Goal: Register for event/course

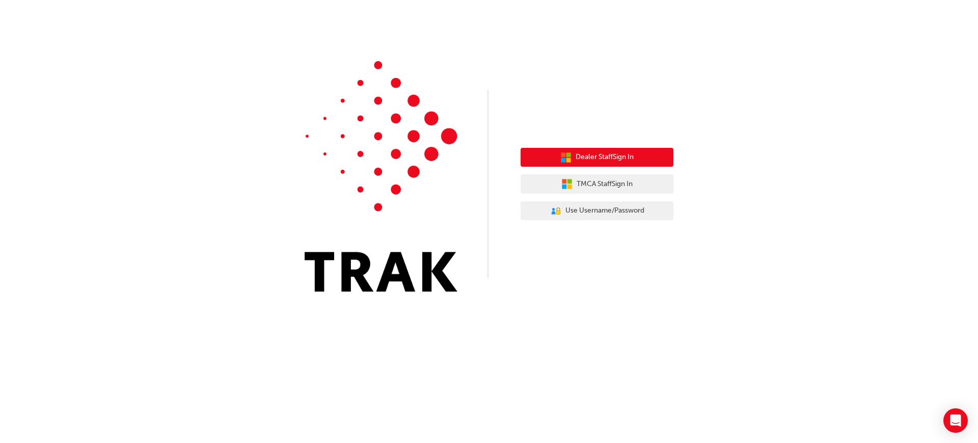
click at [589, 152] on span "Dealer Staff Sign In" at bounding box center [605, 157] width 58 height 12
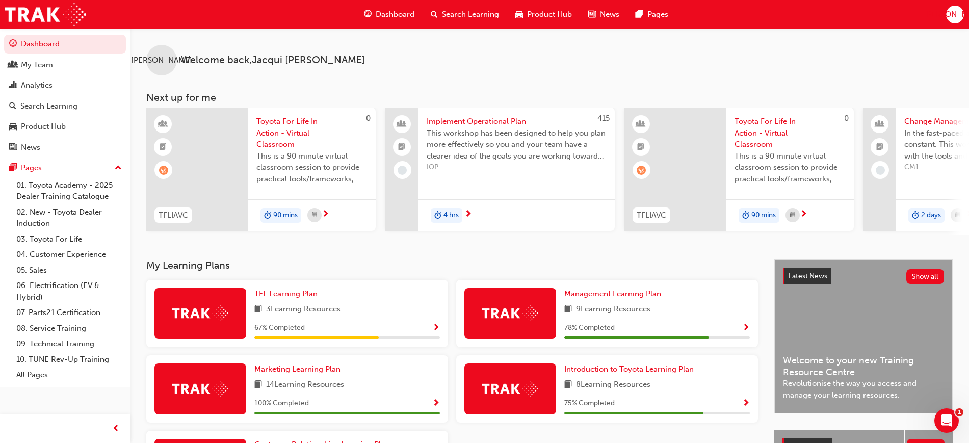
click at [270, 133] on span "Toyota For Life In Action - Virtual Classroom" at bounding box center [311, 133] width 111 height 35
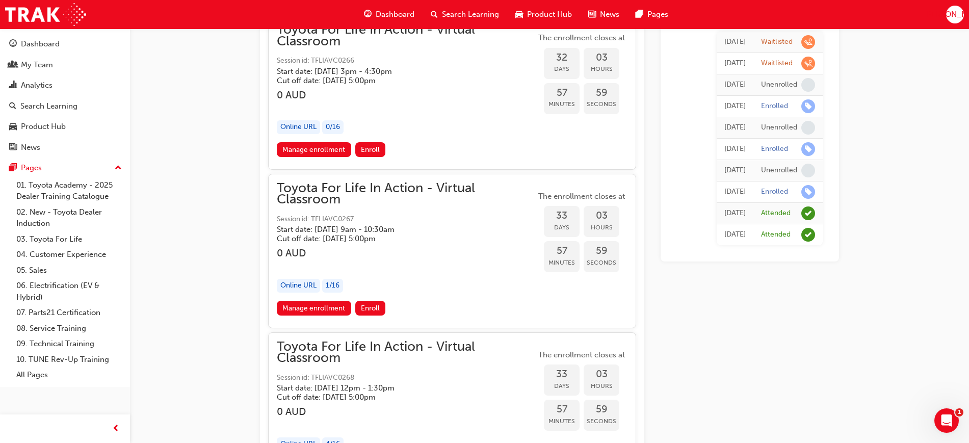
scroll to position [11021, 0]
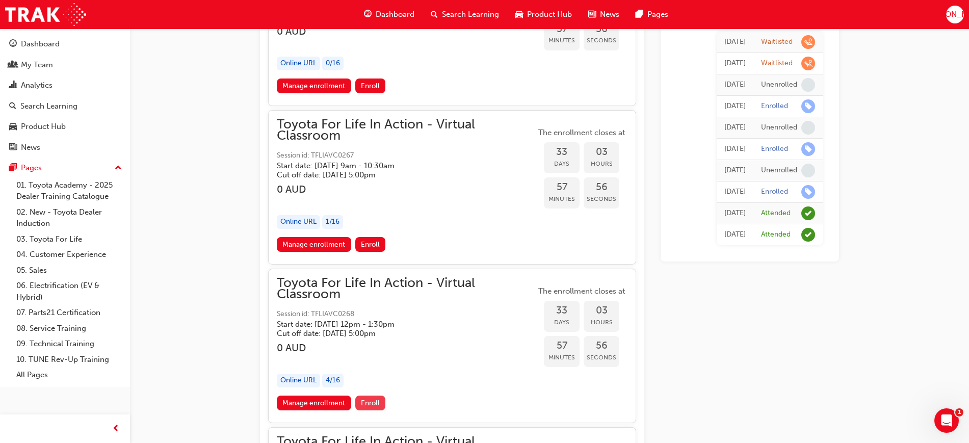
click at [369, 401] on span "Enroll" at bounding box center [370, 403] width 19 height 9
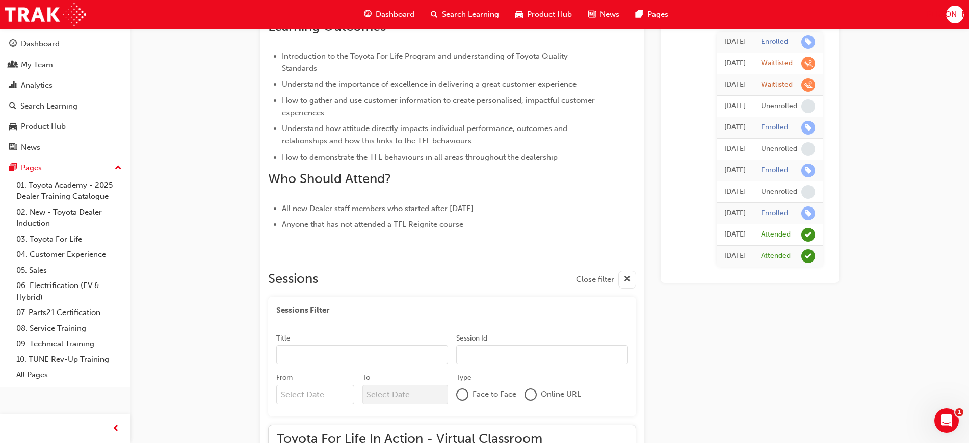
scroll to position [383, 0]
click at [804, 43] on span "learningRecordVerb_ENROLL-icon" at bounding box center [808, 42] width 14 height 14
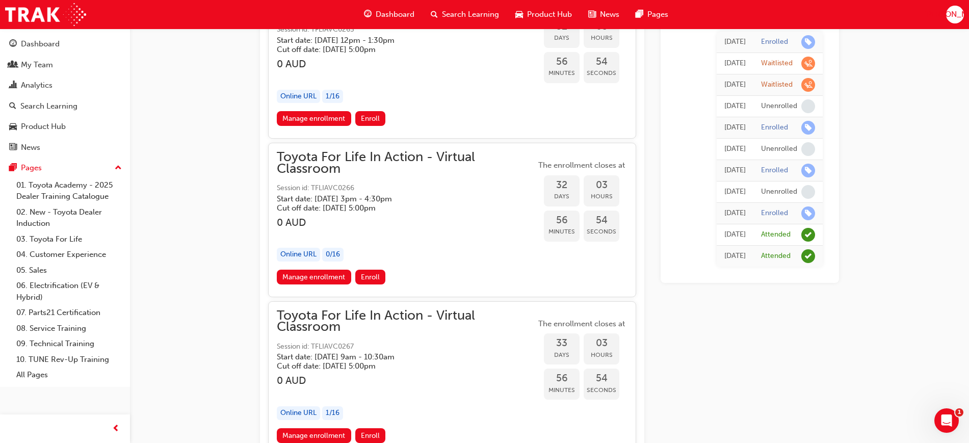
scroll to position [11085, 0]
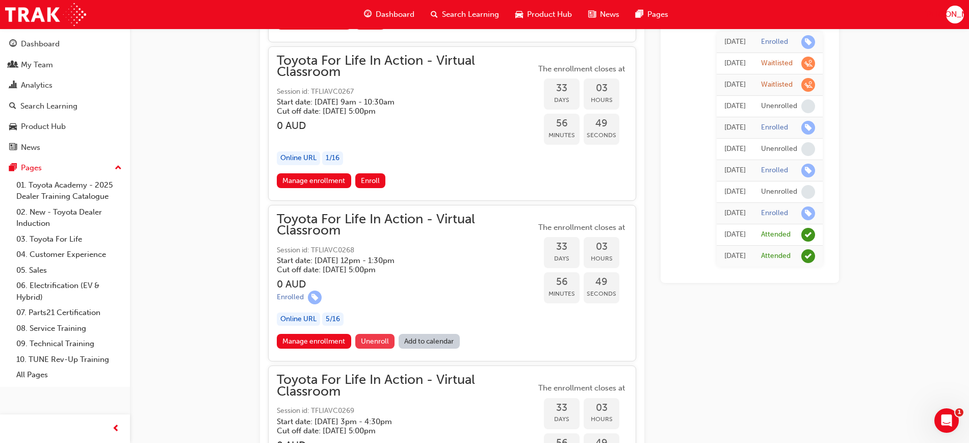
click at [378, 339] on span "Unenroll" at bounding box center [375, 341] width 28 height 9
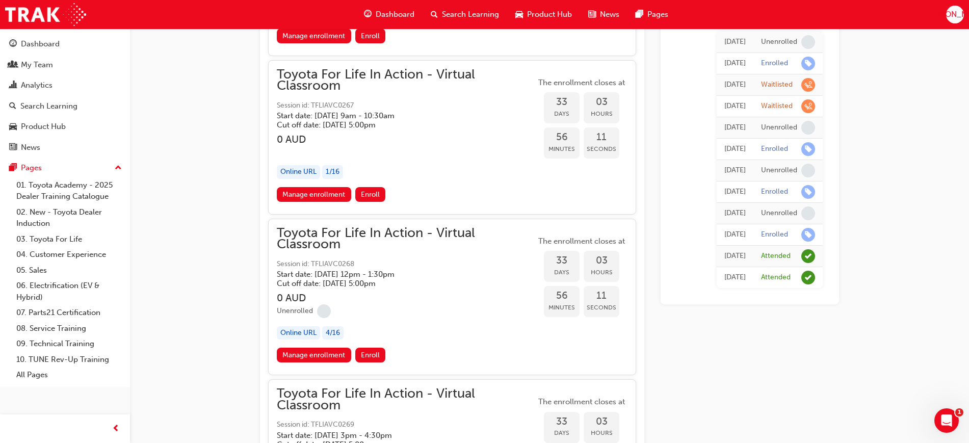
scroll to position [11085, 0]
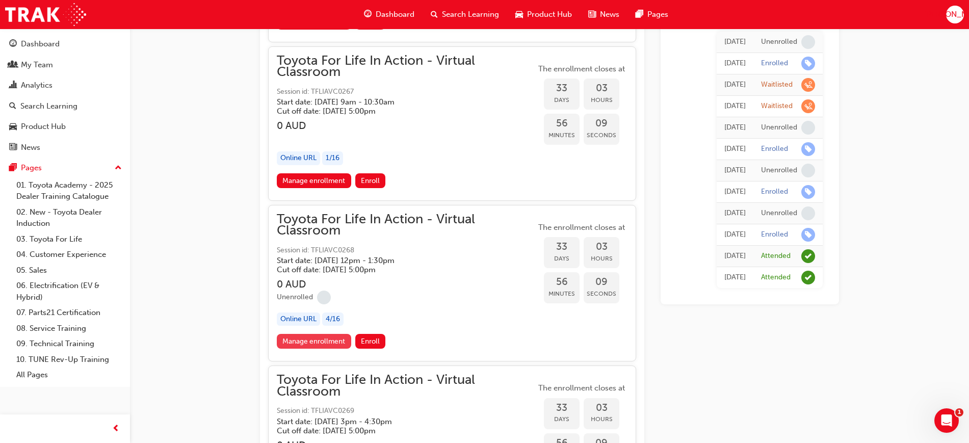
click at [307, 340] on link "Manage enrollment" at bounding box center [314, 341] width 74 height 15
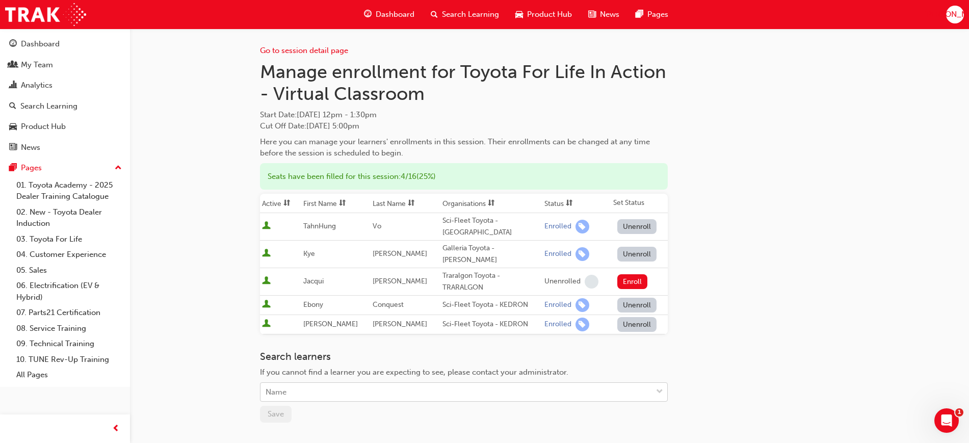
click at [295, 383] on div "Name" at bounding box center [455, 392] width 391 height 18
type input "po"
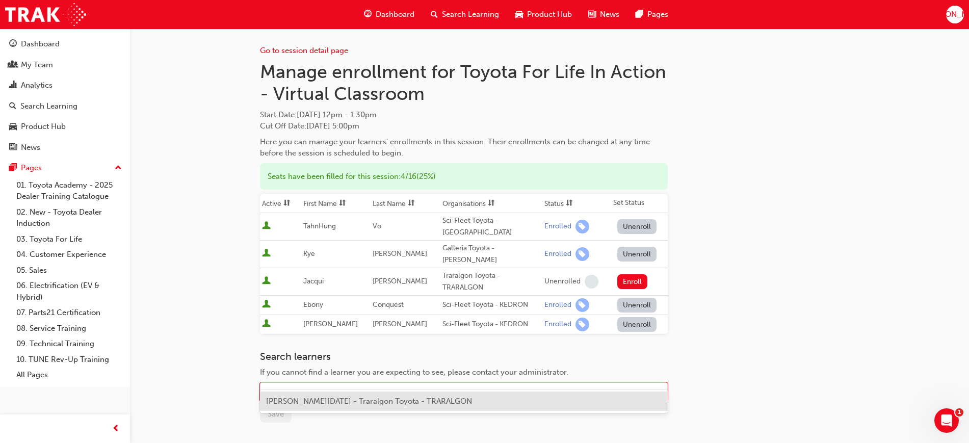
click at [352, 404] on span "[PERSON_NAME][DATE] - Traralgon Toyota - TRARALGON" at bounding box center [369, 400] width 206 height 9
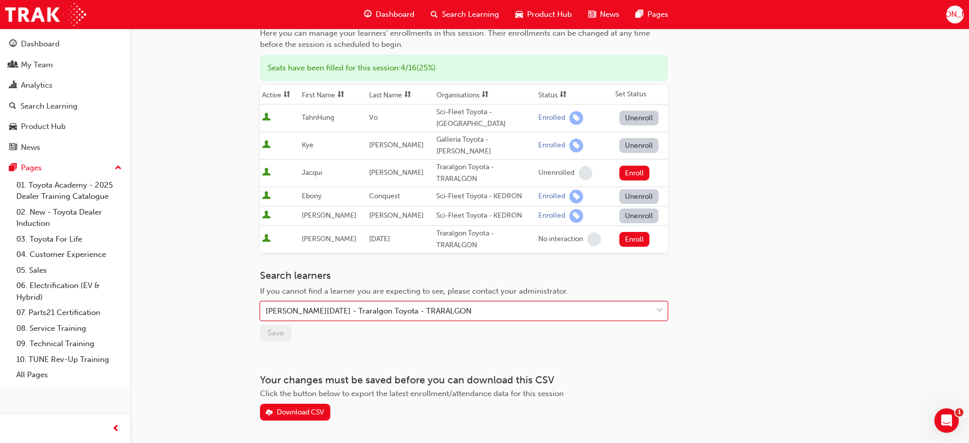
scroll to position [127, 0]
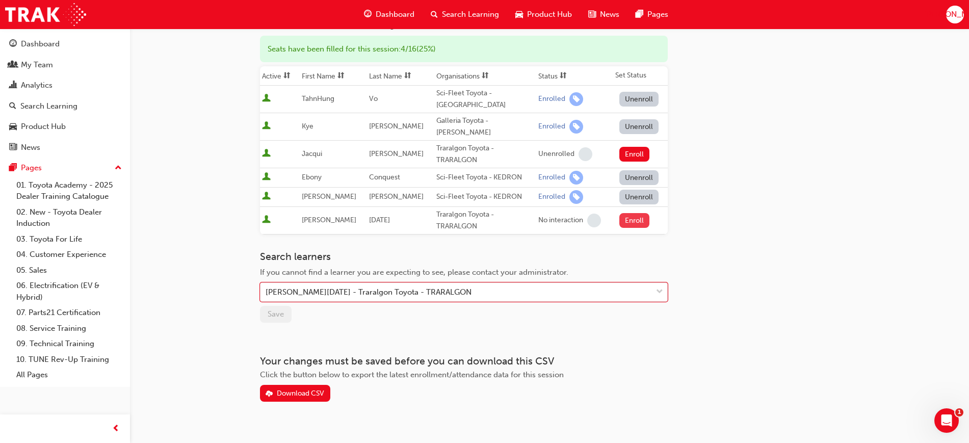
click at [632, 213] on button "Enroll" at bounding box center [634, 220] width 31 height 15
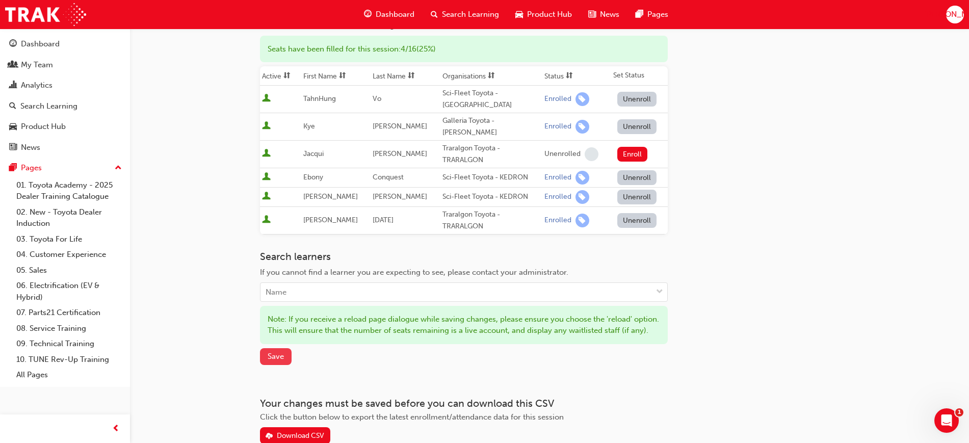
click at [271, 352] on span "Save" at bounding box center [276, 356] width 16 height 9
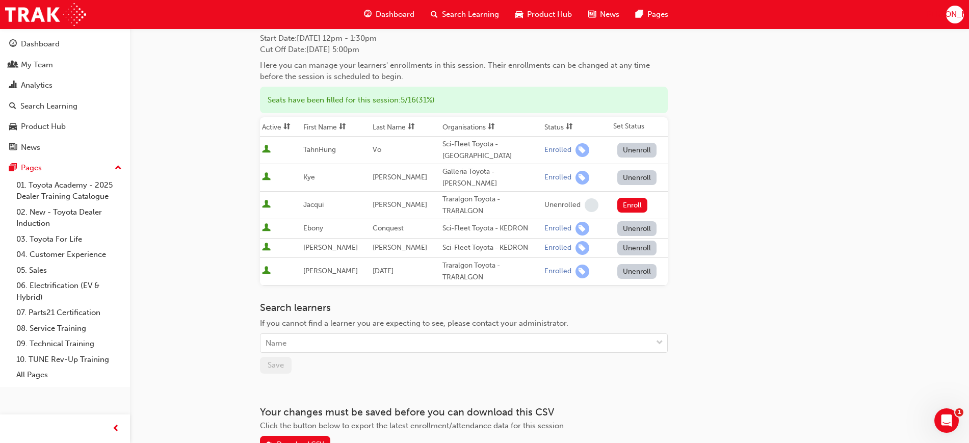
scroll to position [0, 0]
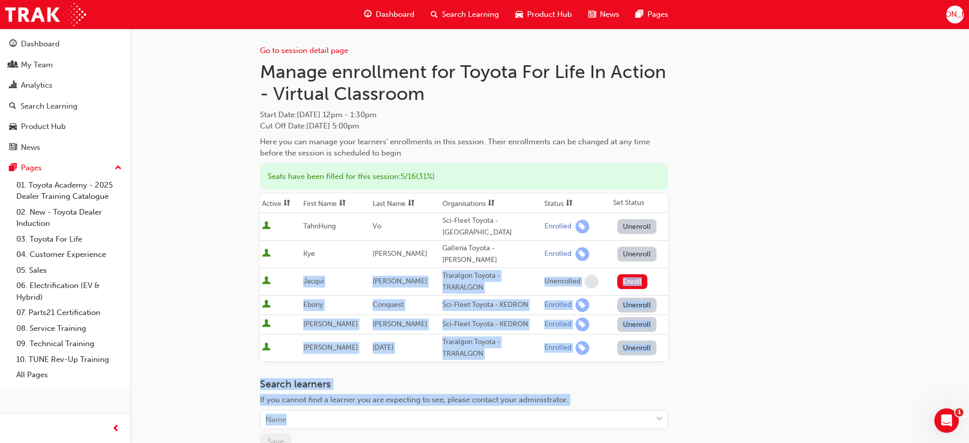
drag, startPoint x: 709, startPoint y: 397, endPoint x: 644, endPoint y: 253, distance: 158.3
click at [644, 253] on div "Go to session detail page Manage enrollment for Toyota For Life In Action - Vir…" at bounding box center [549, 279] width 579 height 500
copy div "Ebony Conquest Sci-Fleet Toyota - KEDRON Enrolled Unenroll Joel Cowden Sci-Flee…"
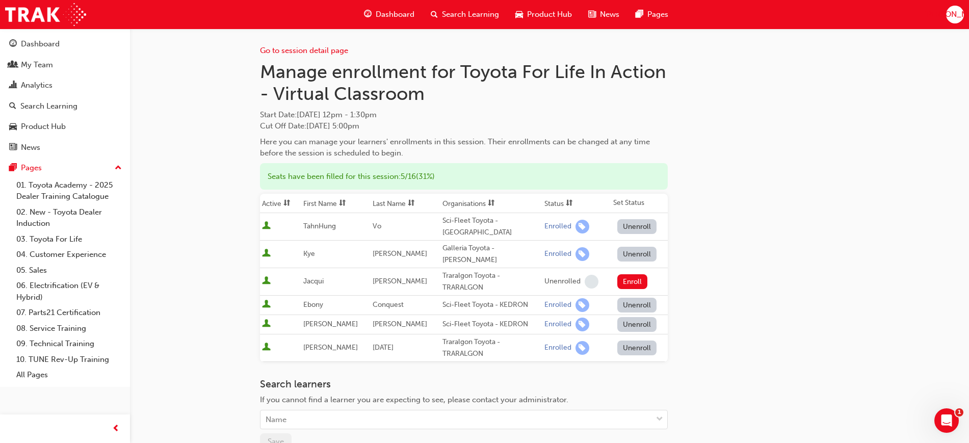
click at [217, 99] on div "Go to session detail page Manage enrollment for Toyota For Life In Action - Vir…" at bounding box center [484, 293] width 969 height 587
